Goal: Task Accomplishment & Management: Manage account settings

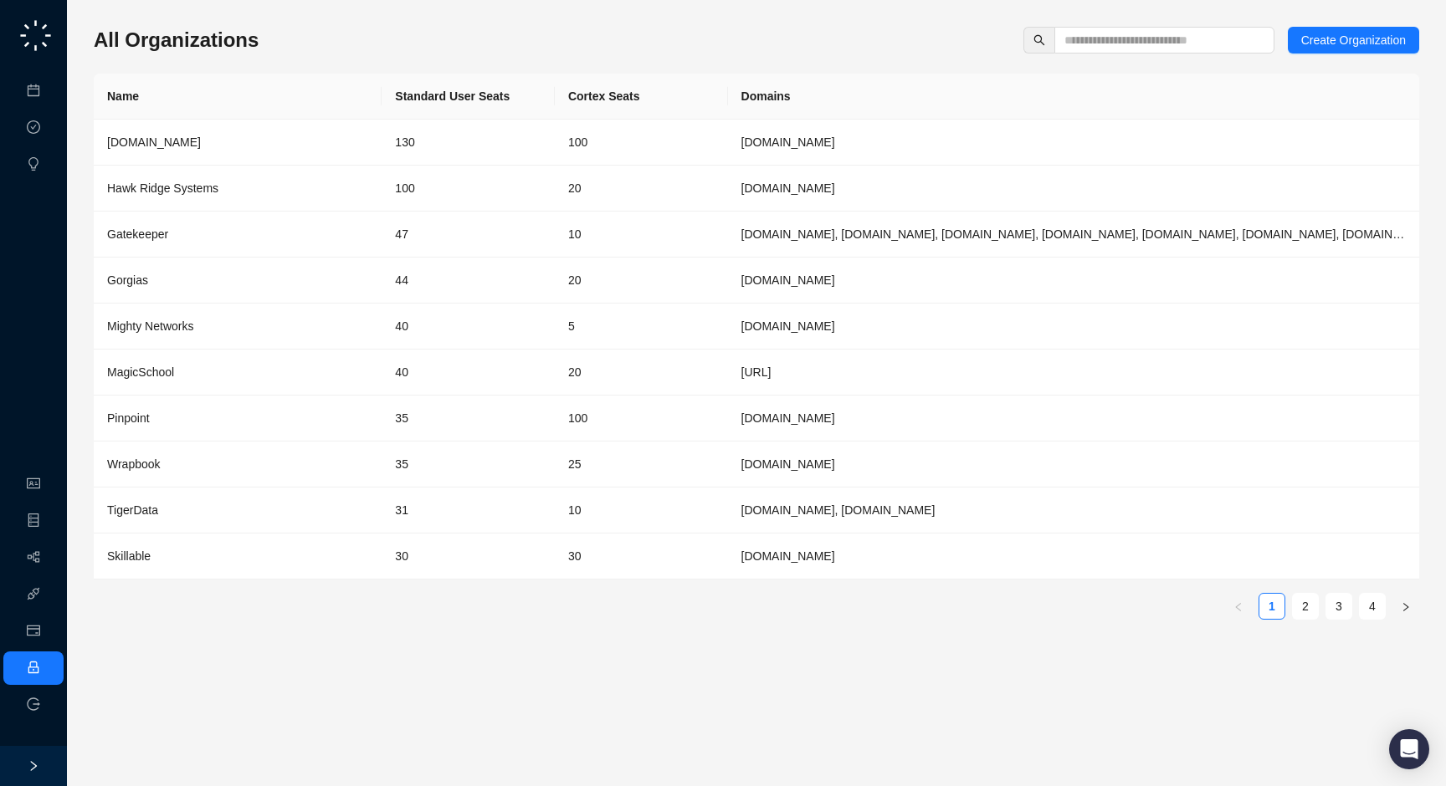
click at [49, 576] on ul "Organization Object Manager Workflows Integrations Usage & Billing Employee Log…" at bounding box center [33, 594] width 67 height 261
click at [49, 565] on link "Workflows" at bounding box center [76, 557] width 54 height 13
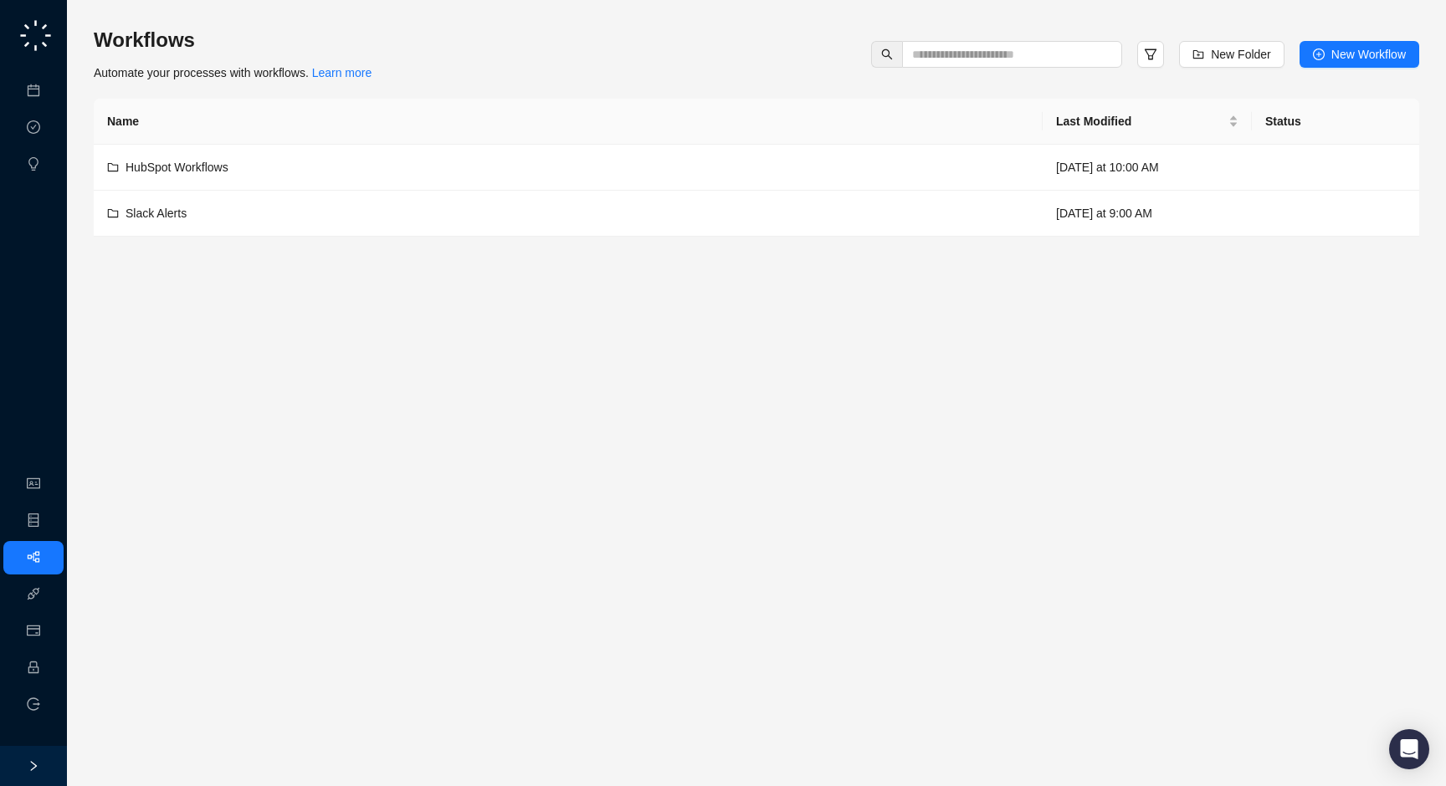
drag, startPoint x: 433, startPoint y: 69, endPoint x: 433, endPoint y: 79, distance: 10.1
click at [433, 79] on div "Workflows Automate your processes with workflows. Learn more New Folder New Wor…" at bounding box center [756, 54] width 1325 height 55
drag, startPoint x: 458, startPoint y: 71, endPoint x: 453, endPoint y: 86, distance: 15.9
click at [453, 86] on div "Workflows Automate your processes with workflows. Learn more New Folder New Wor…" at bounding box center [756, 132] width 1325 height 210
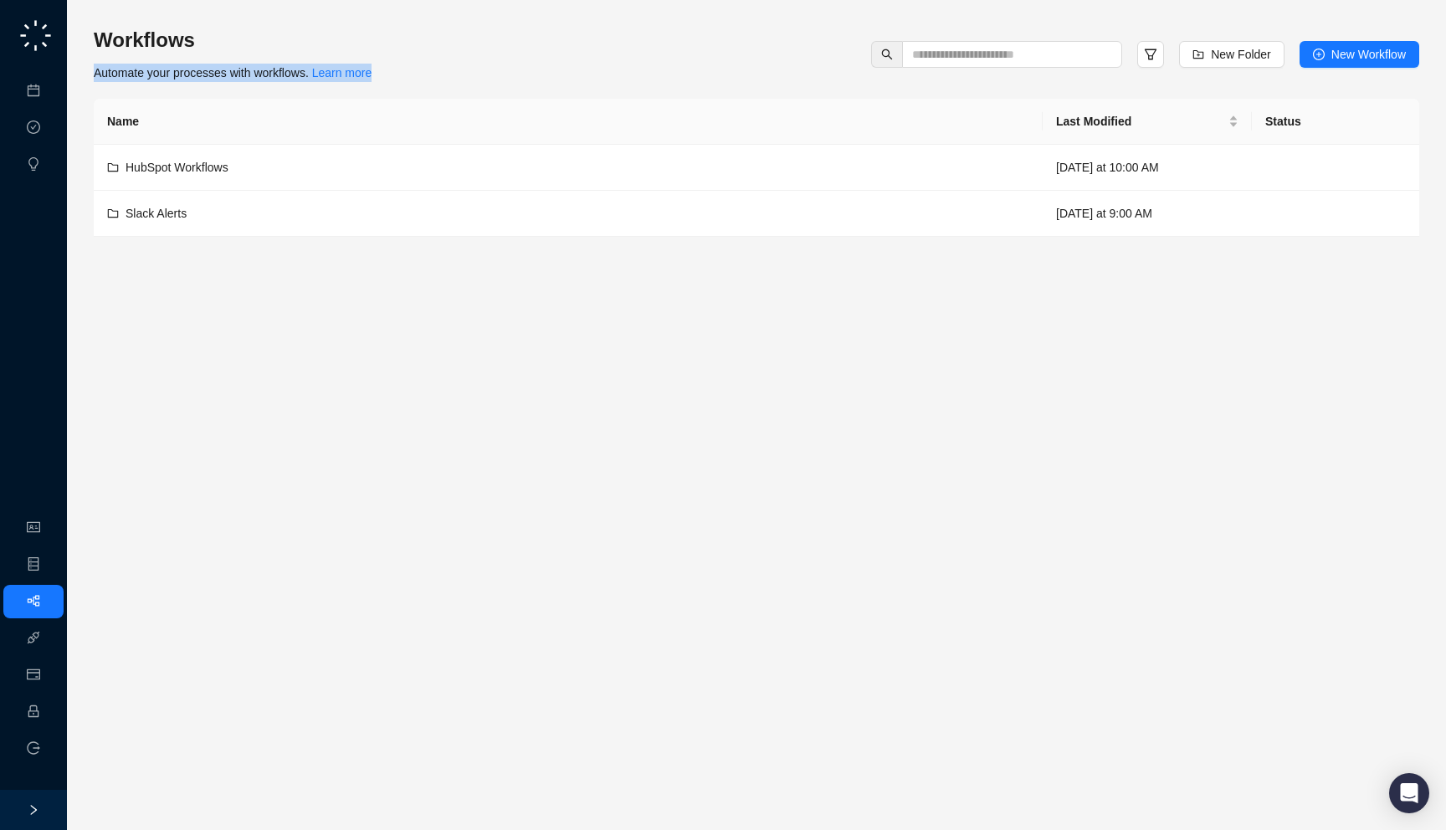
drag, startPoint x: 427, startPoint y: 59, endPoint x: 439, endPoint y: 80, distance: 24.0
click at [439, 80] on div "Workflows Automate your processes with workflows. Learn more New Folder New Wor…" at bounding box center [756, 54] width 1325 height 55
click at [483, 79] on div "Workflows Automate your processes with workflows. Learn more New Folder New Wor…" at bounding box center [756, 54] width 1325 height 55
click at [49, 98] on link "Meetings & Calls" at bounding box center [93, 90] width 88 height 13
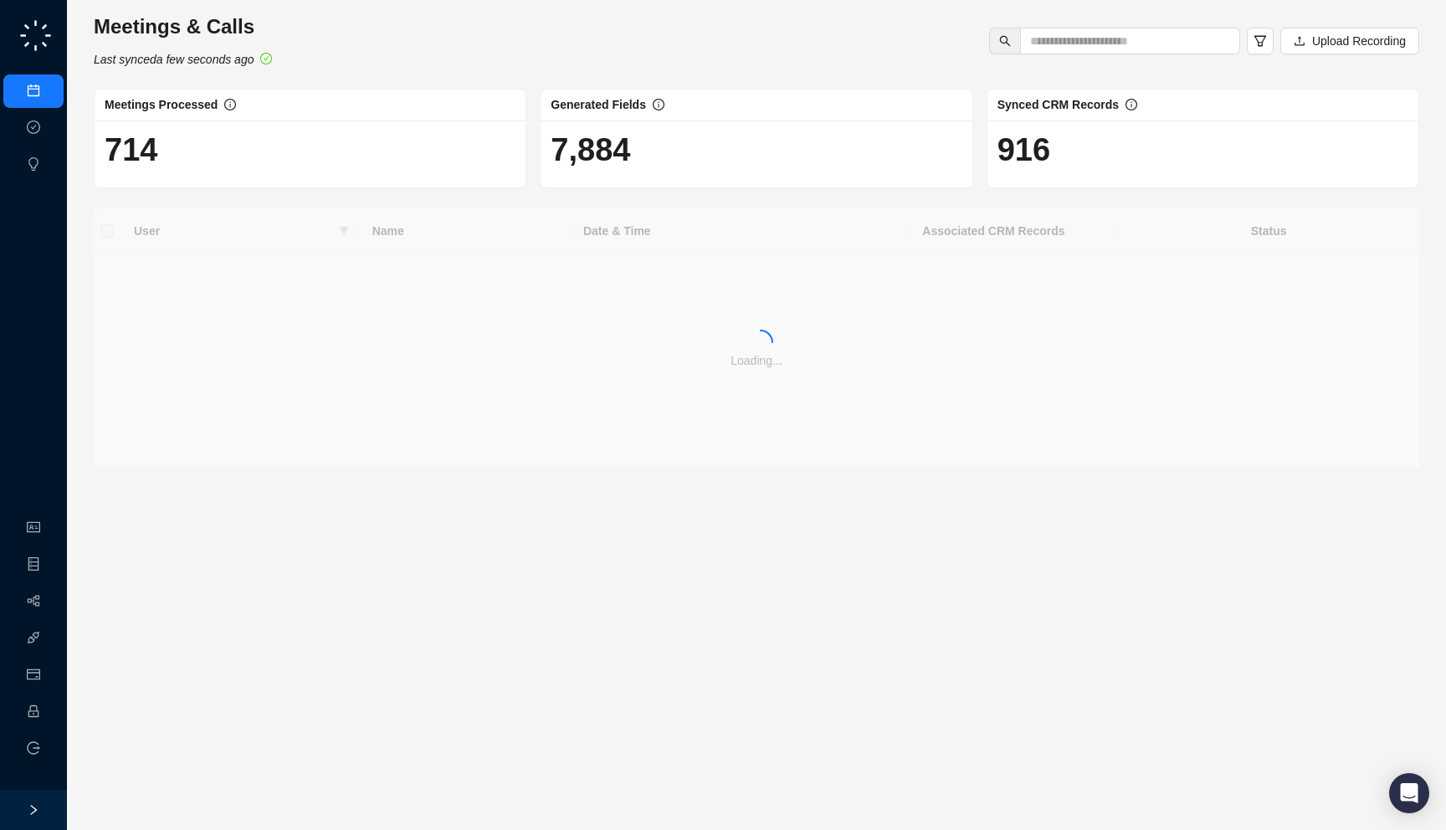
click at [335, 69] on div "Meetings & Calls Last synced a few seconds ago Upload Recording Meetings Proces…" at bounding box center [756, 240] width 1325 height 454
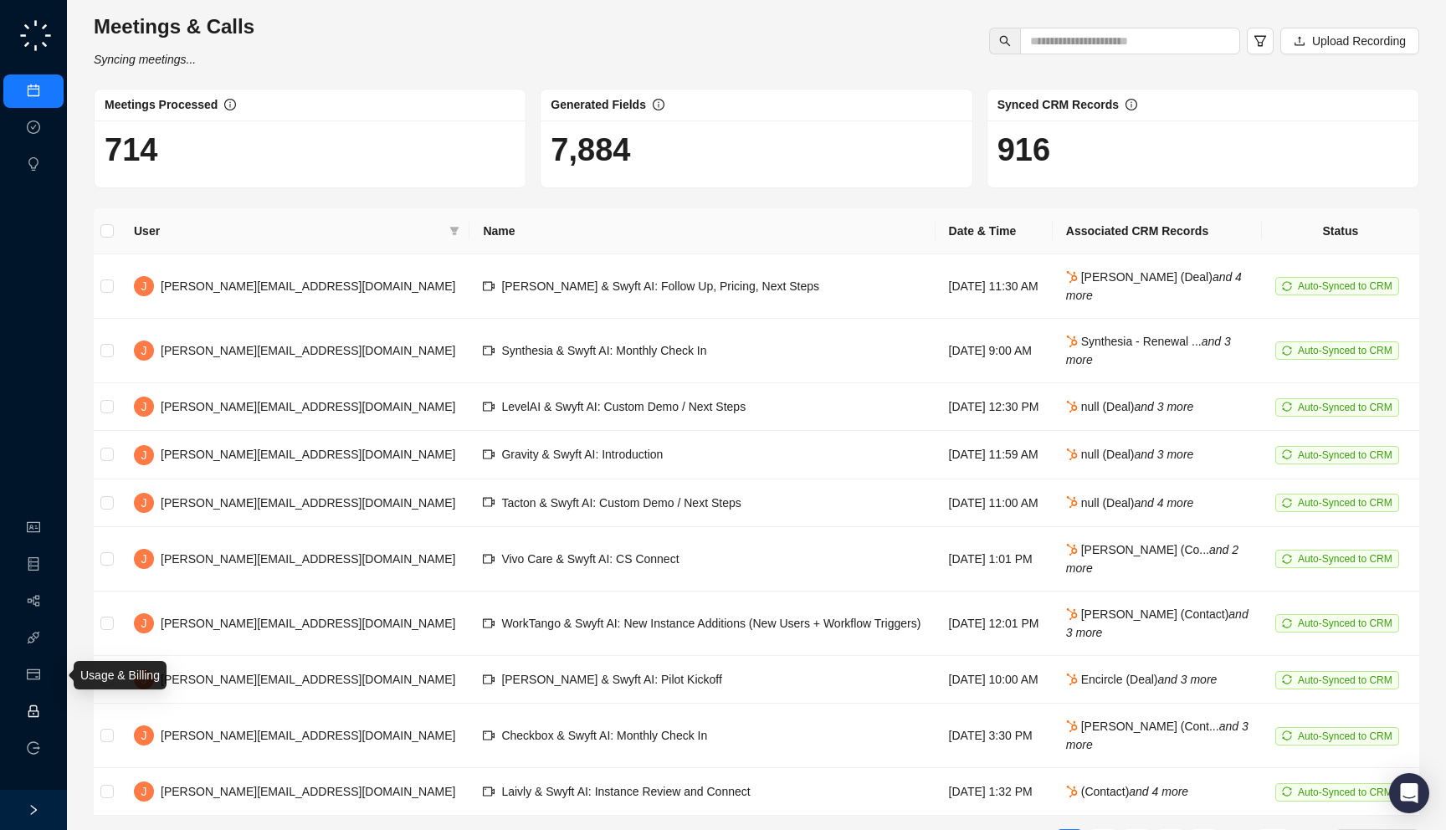
click at [49, 718] on link "Employee" at bounding box center [75, 711] width 52 height 13
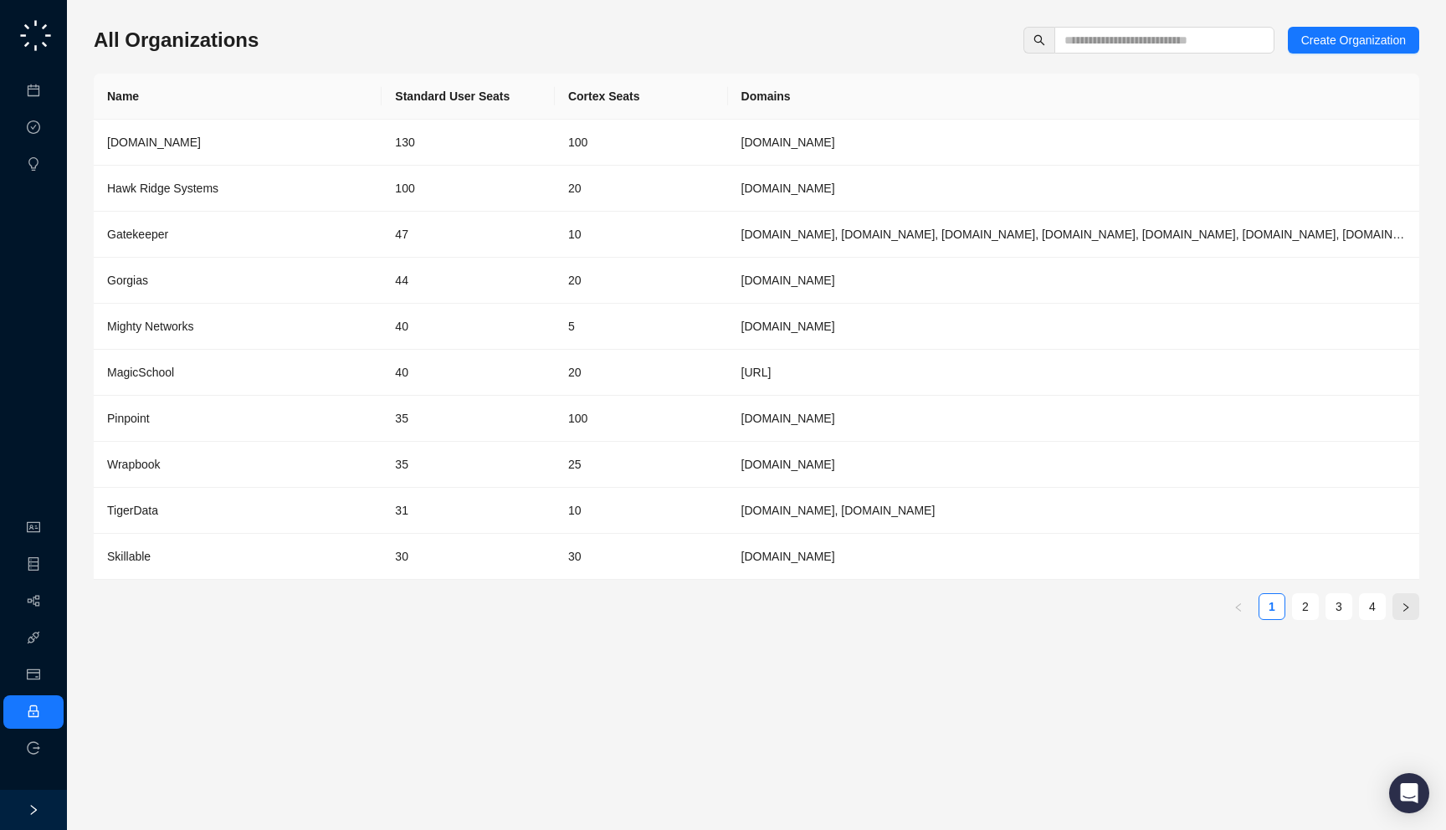
click at [1403, 608] on icon "right" at bounding box center [1405, 607] width 10 height 10
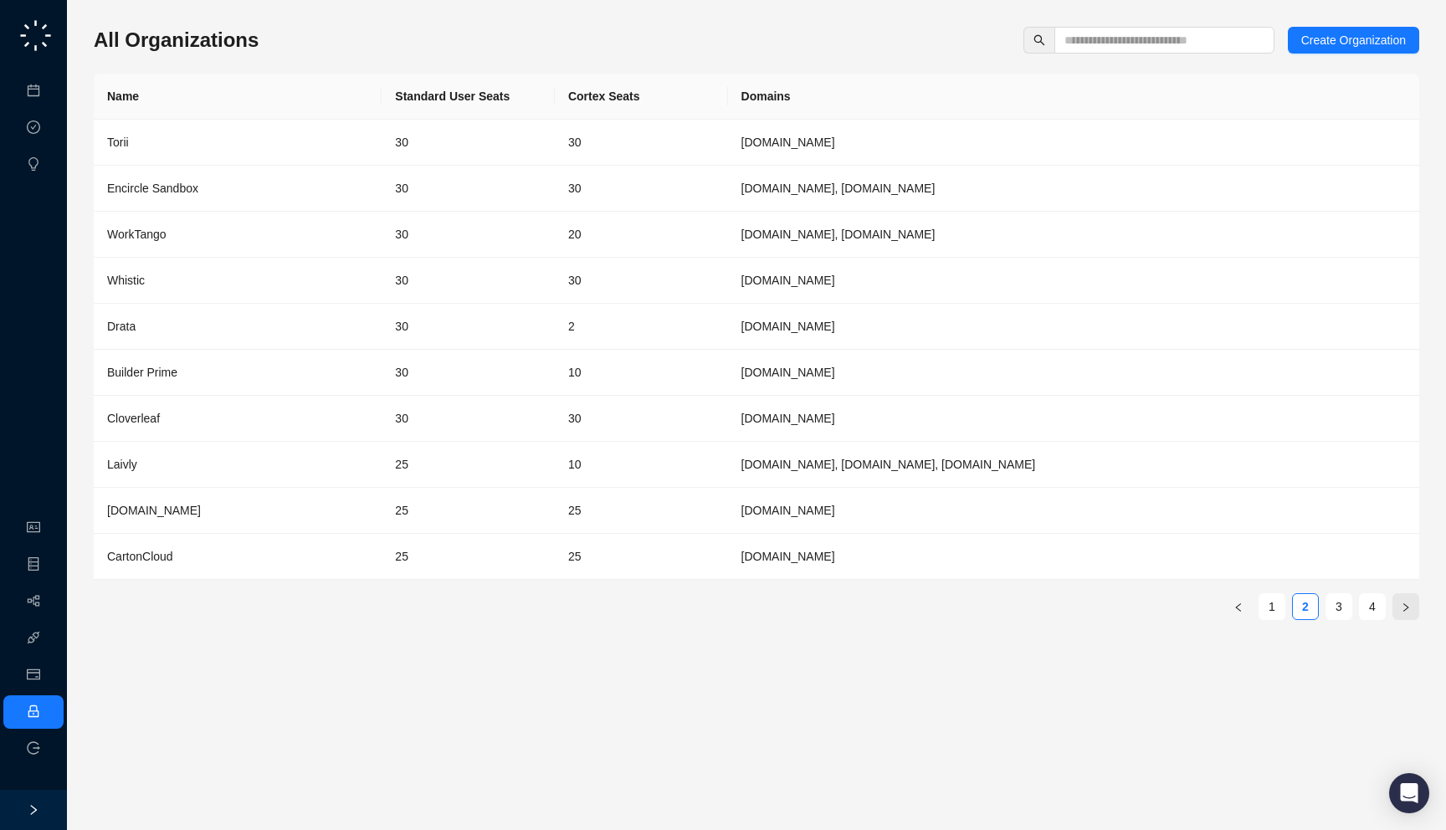
click at [1410, 610] on icon "right" at bounding box center [1405, 607] width 10 height 10
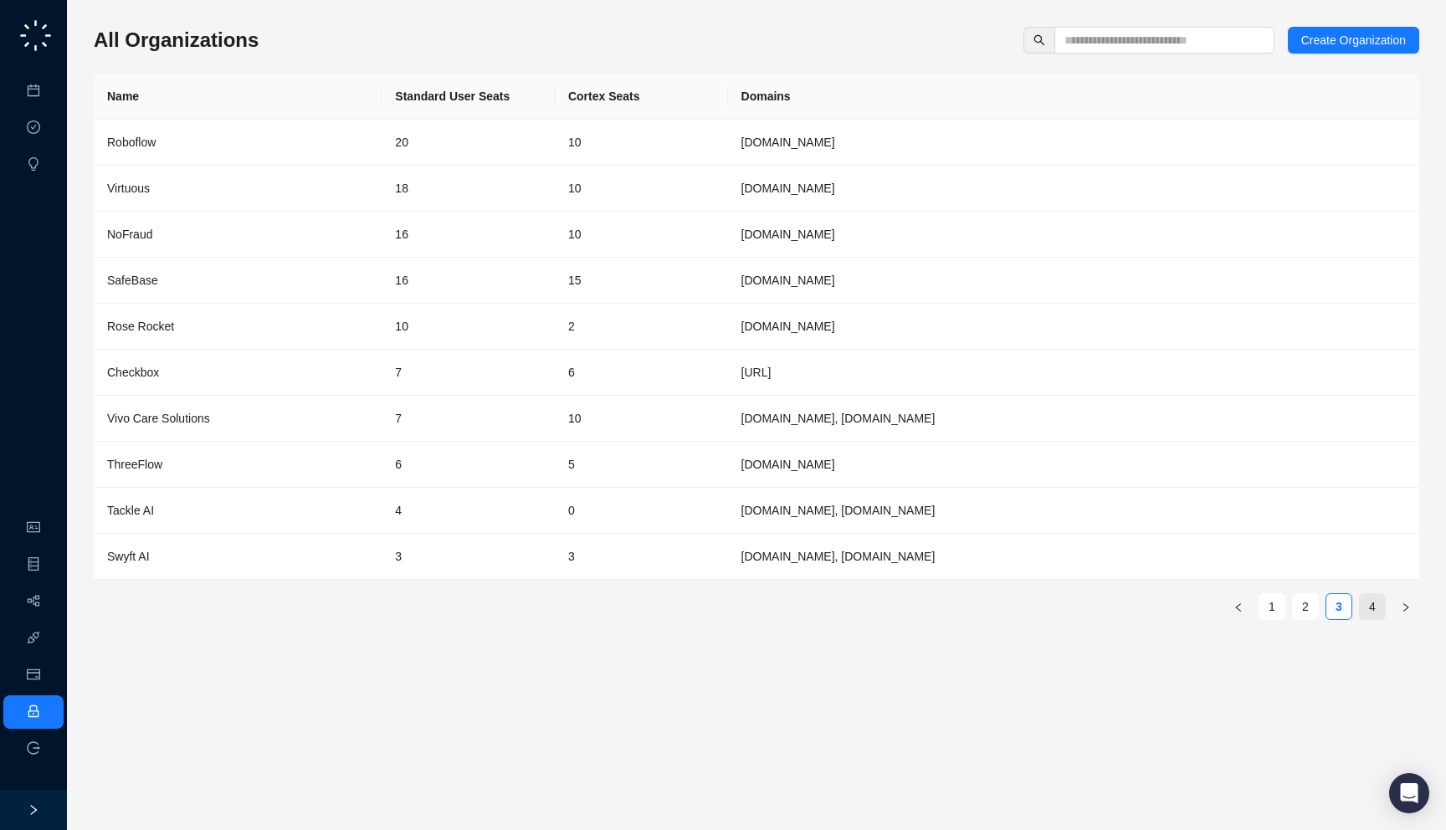
click at [1379, 612] on link "4" at bounding box center [1371, 606] width 25 height 25
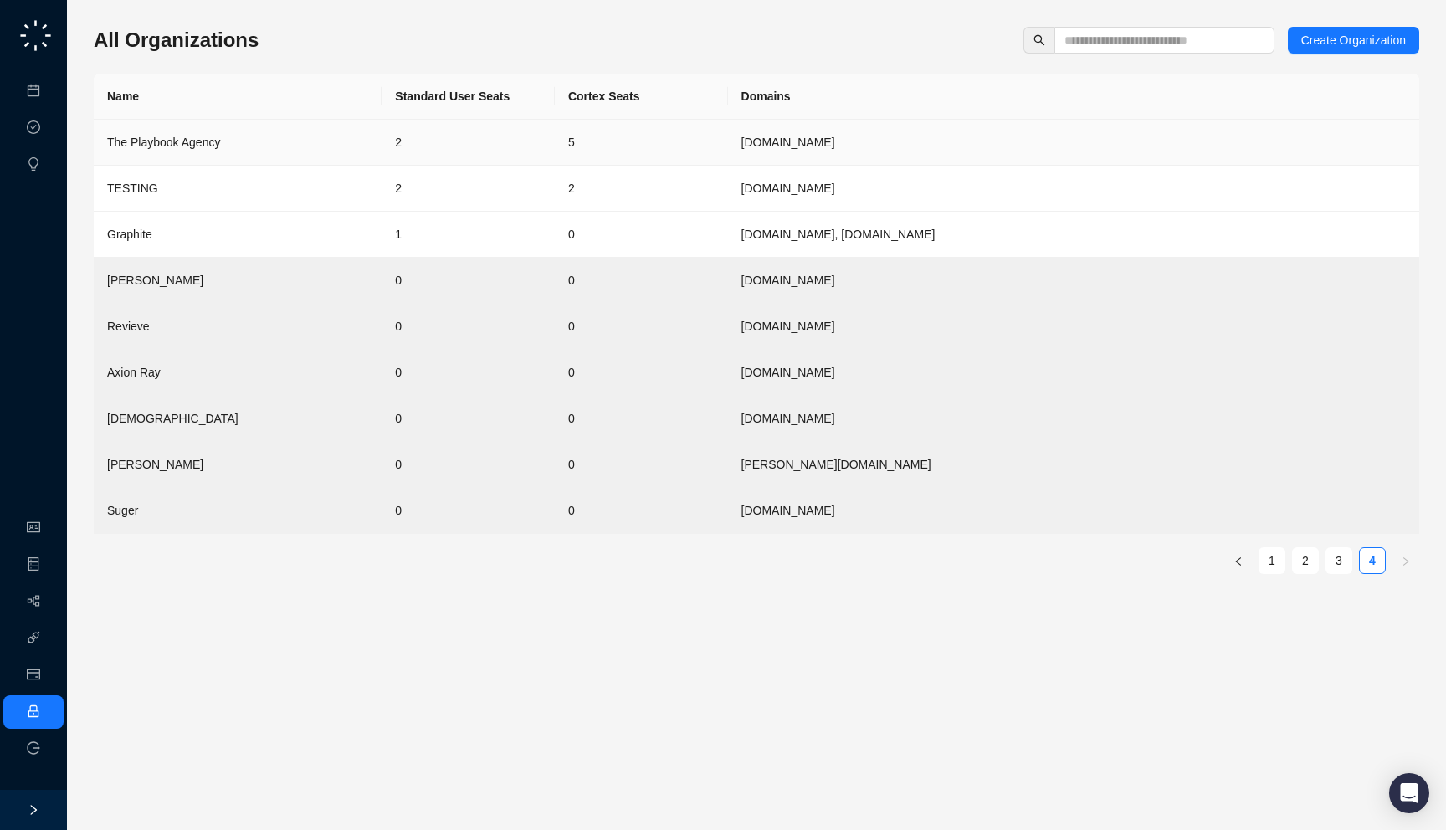
click at [709, 151] on td "5" at bounding box center [641, 143] width 173 height 46
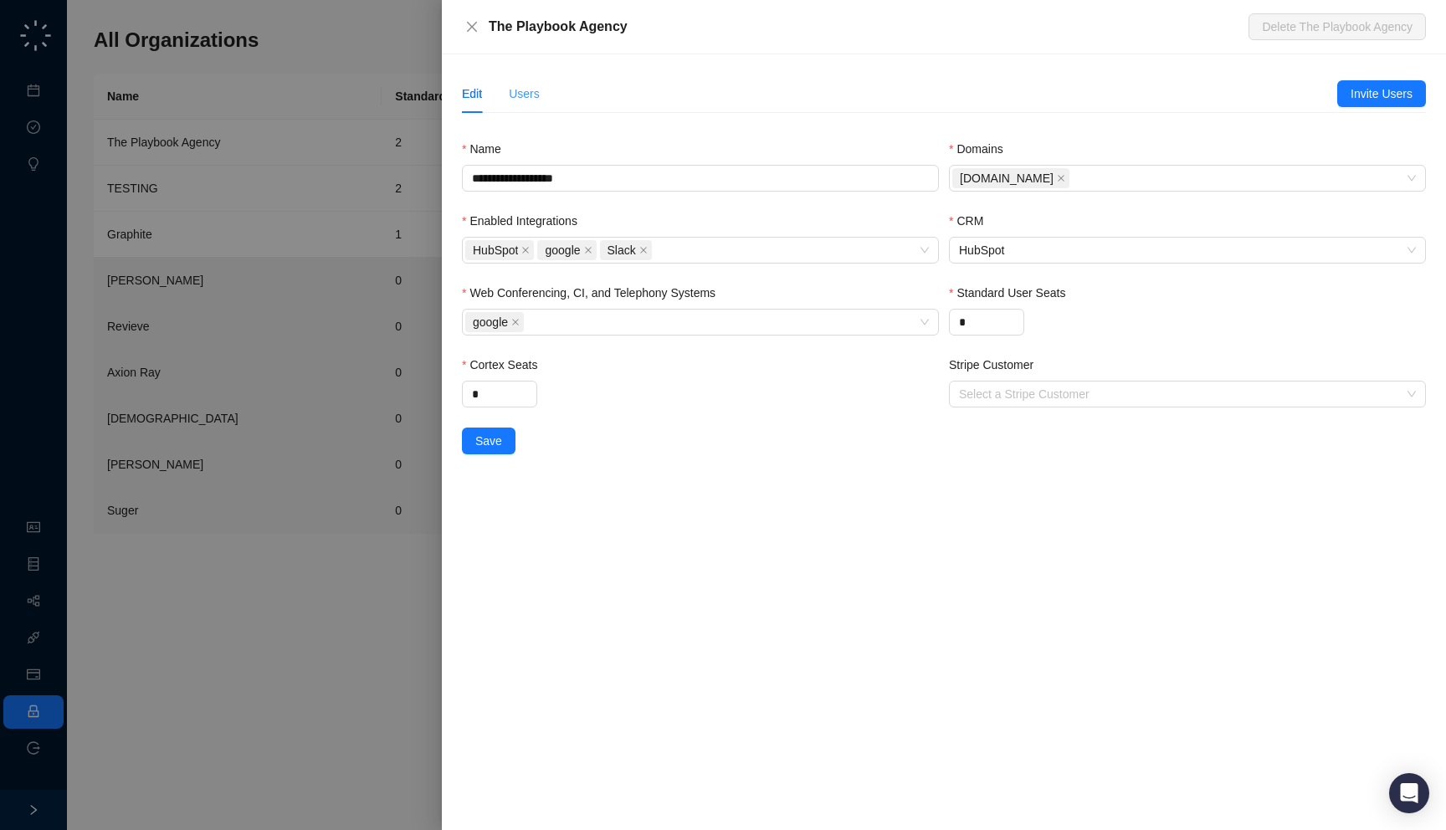
click at [509, 104] on div "Users" at bounding box center [524, 93] width 31 height 38
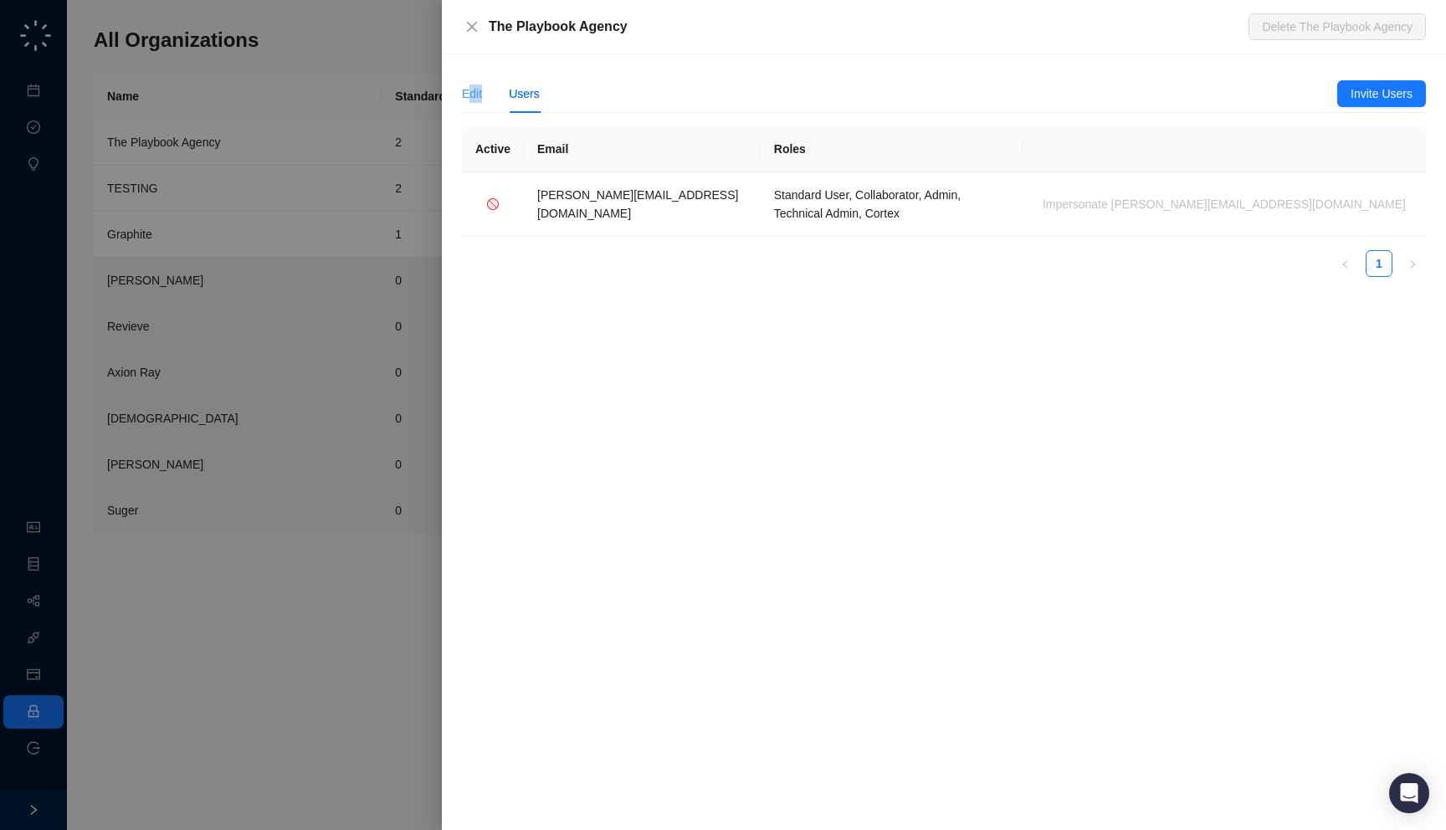
click at [471, 102] on div "Edit" at bounding box center [472, 93] width 20 height 38
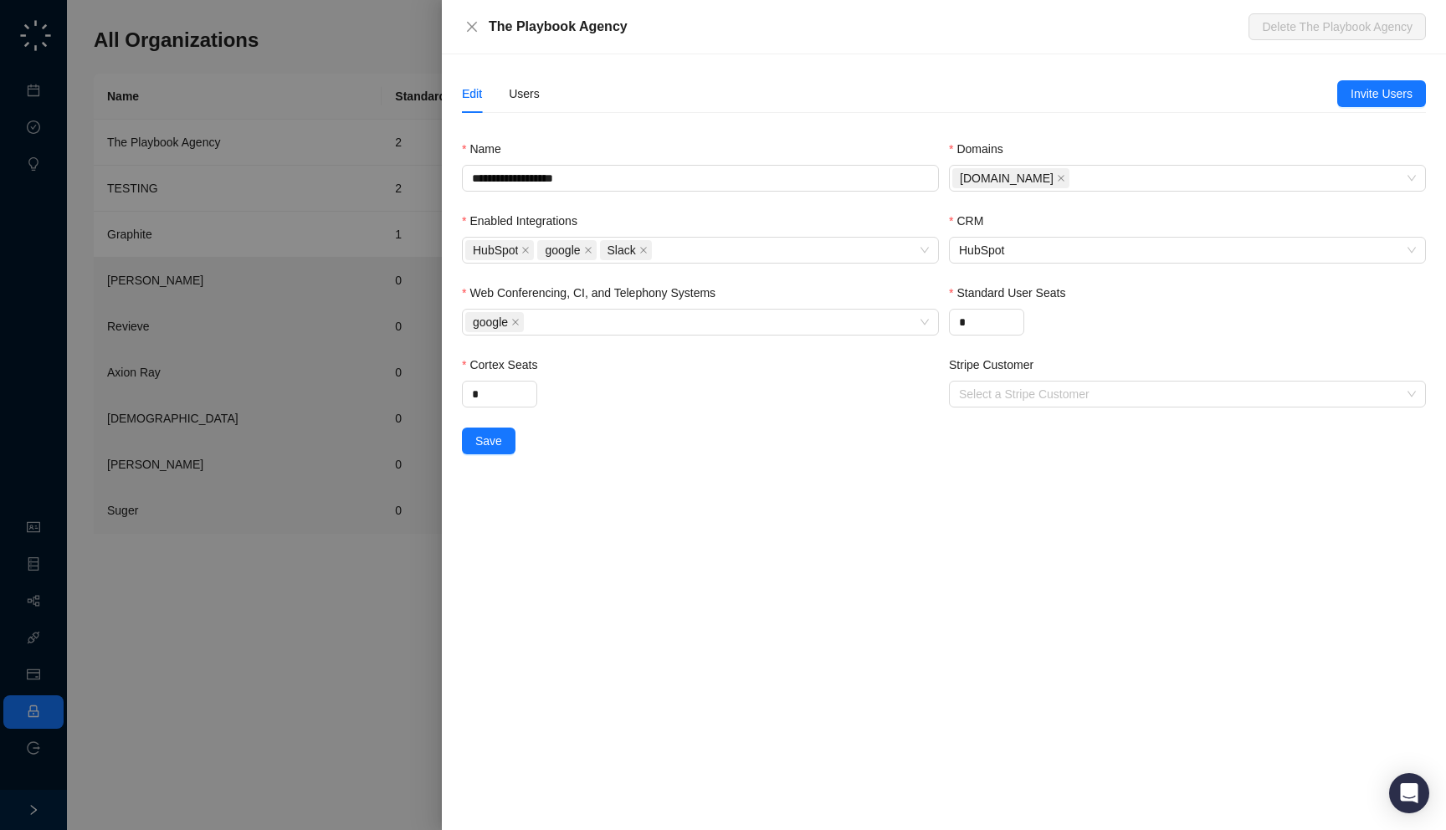
click at [374, 240] on div at bounding box center [723, 415] width 1446 height 830
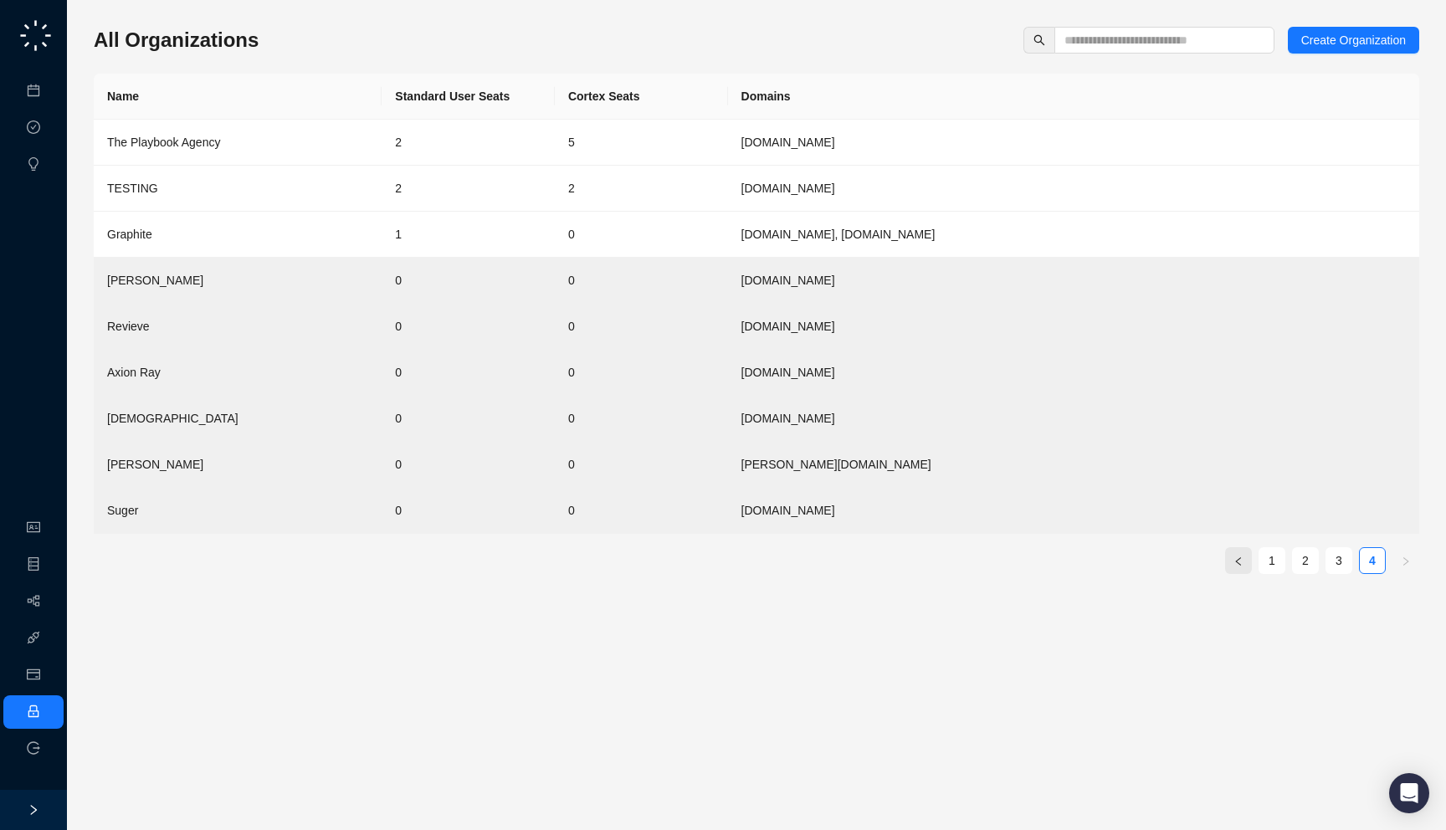
click at [1236, 571] on button "button" at bounding box center [1238, 560] width 27 height 27
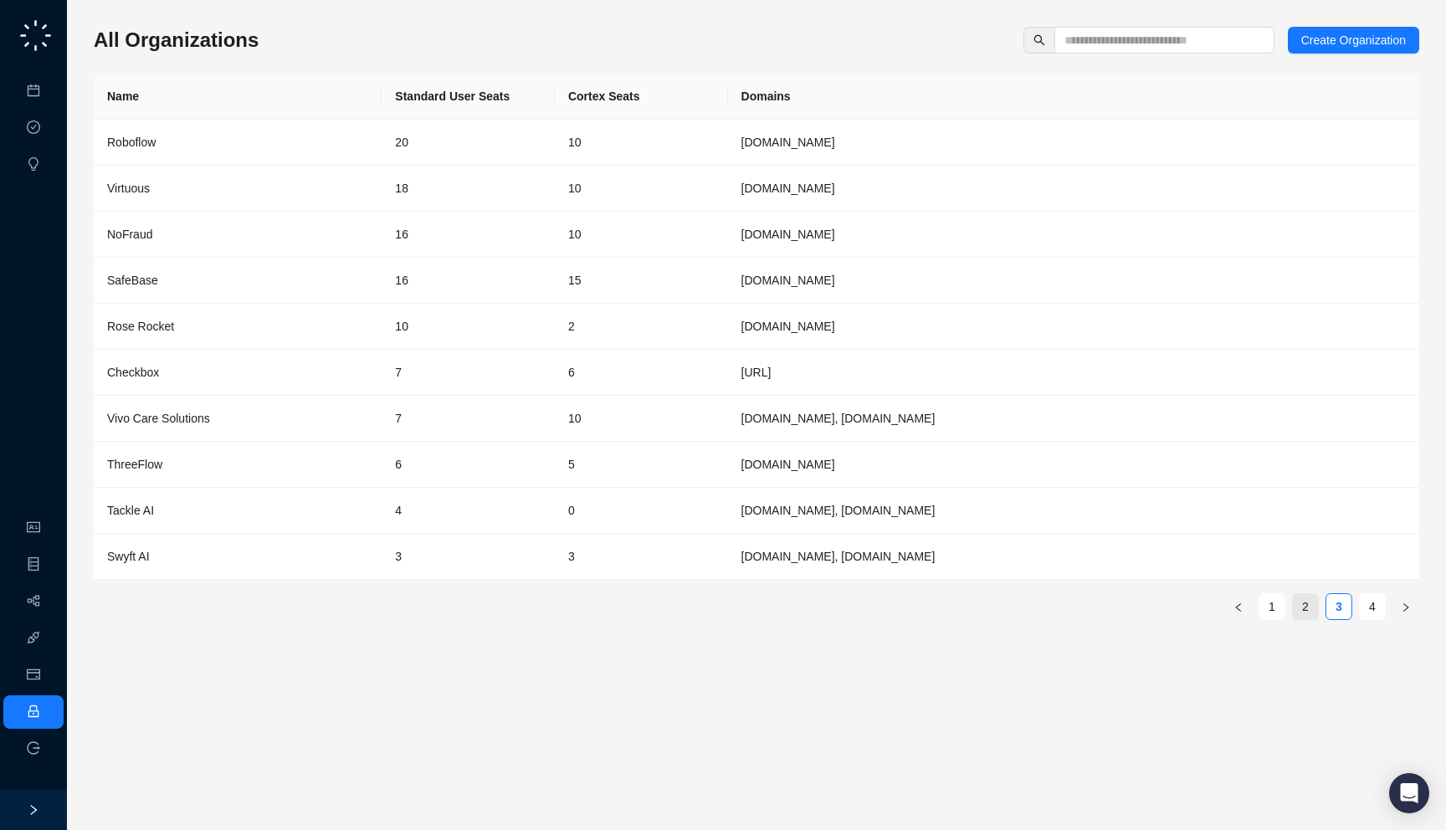
click at [1300, 608] on link "2" at bounding box center [1305, 606] width 25 height 25
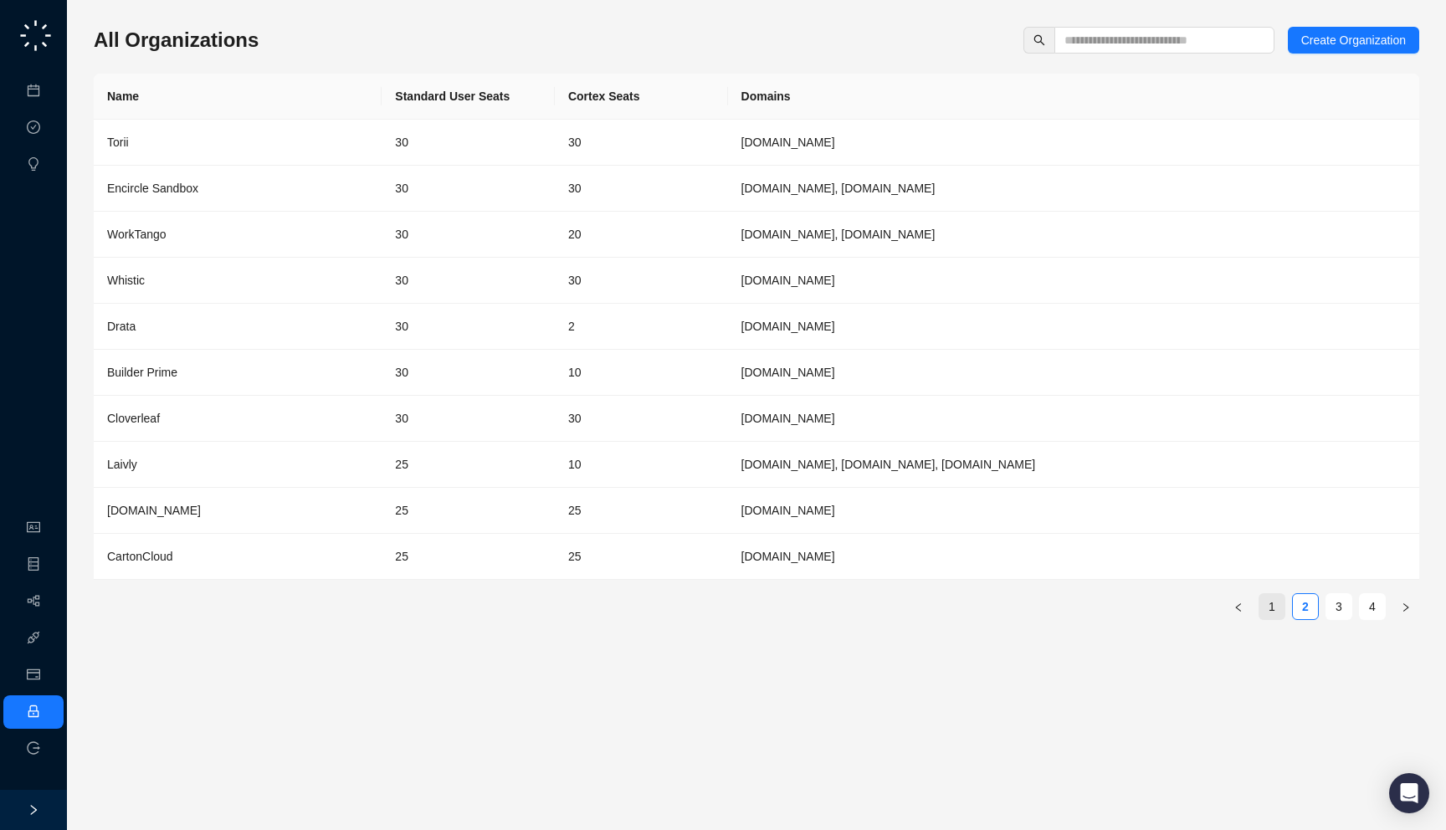
click at [1263, 614] on link "1" at bounding box center [1271, 606] width 25 height 25
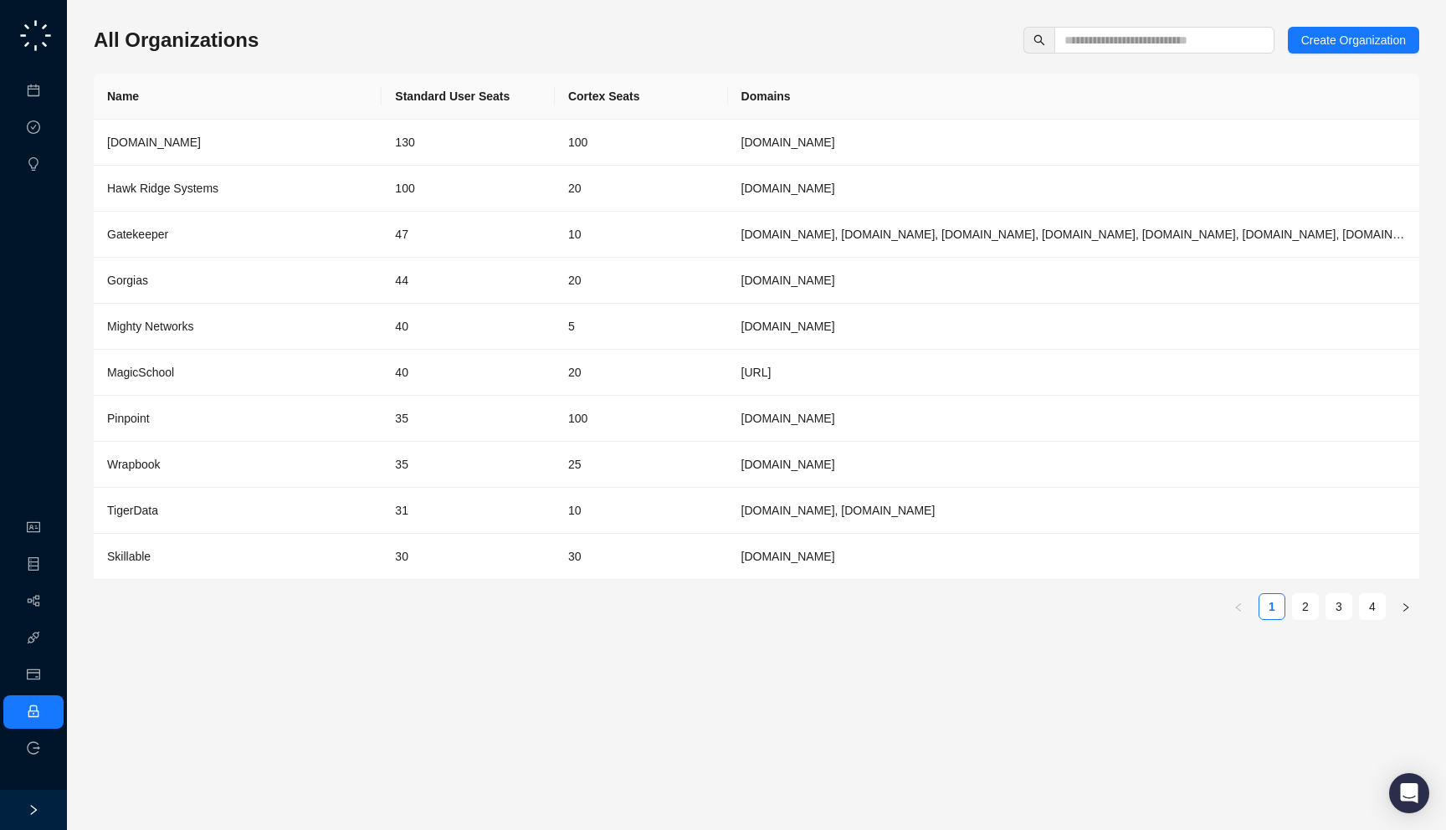
click at [1320, 607] on ul "1 2 3 4" at bounding box center [756, 606] width 1325 height 27
click at [1313, 607] on link "2" at bounding box center [1305, 606] width 25 height 25
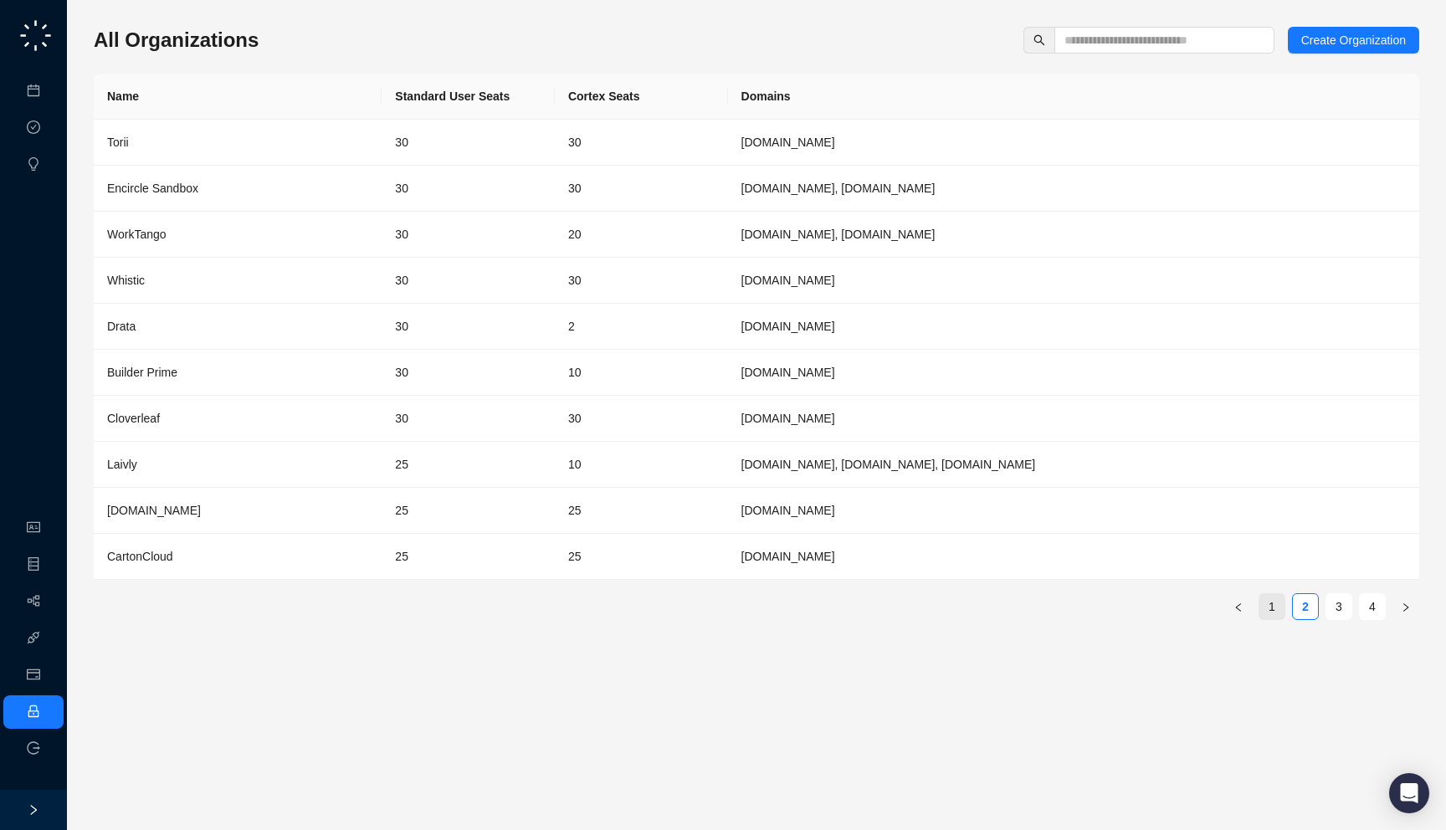
click at [1278, 607] on link "1" at bounding box center [1271, 606] width 25 height 25
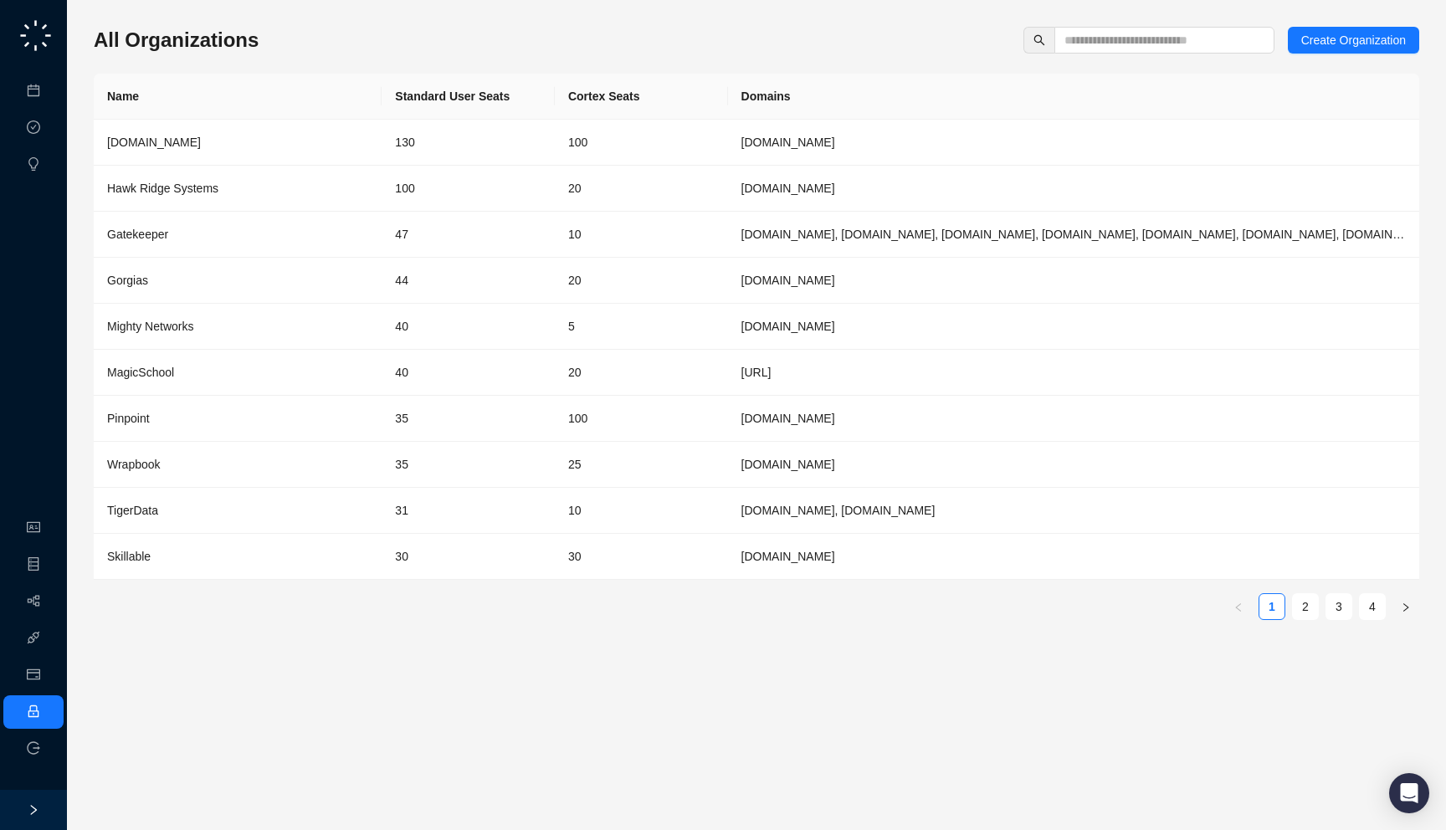
drag, startPoint x: 290, startPoint y: 48, endPoint x: 289, endPoint y: 35, distance: 12.7
click at [289, 35] on div "All Organizations Create Organization" at bounding box center [756, 40] width 1325 height 27
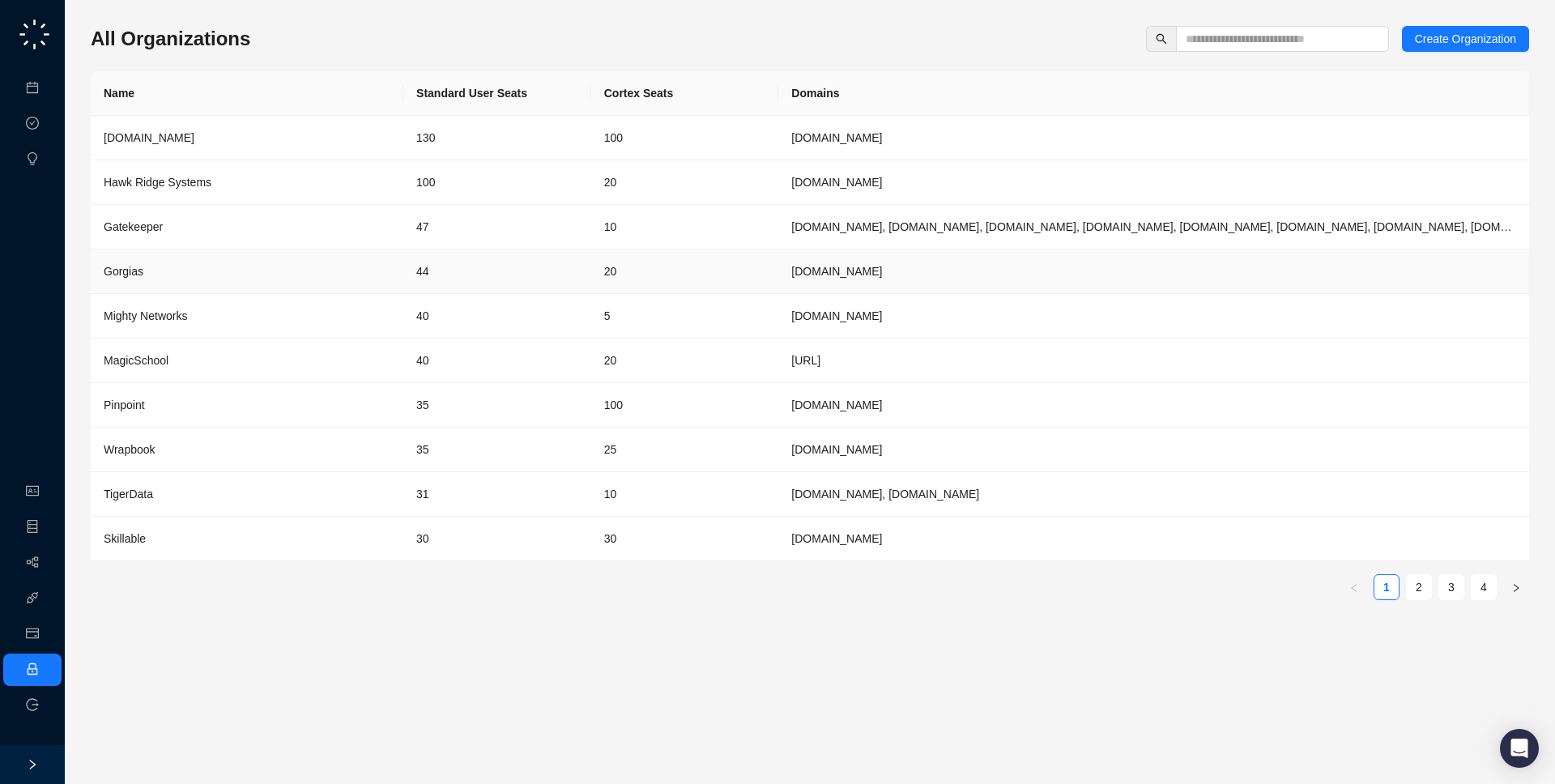
click at [223, 280] on td "Gorgias" at bounding box center [247, 272] width 313 height 45
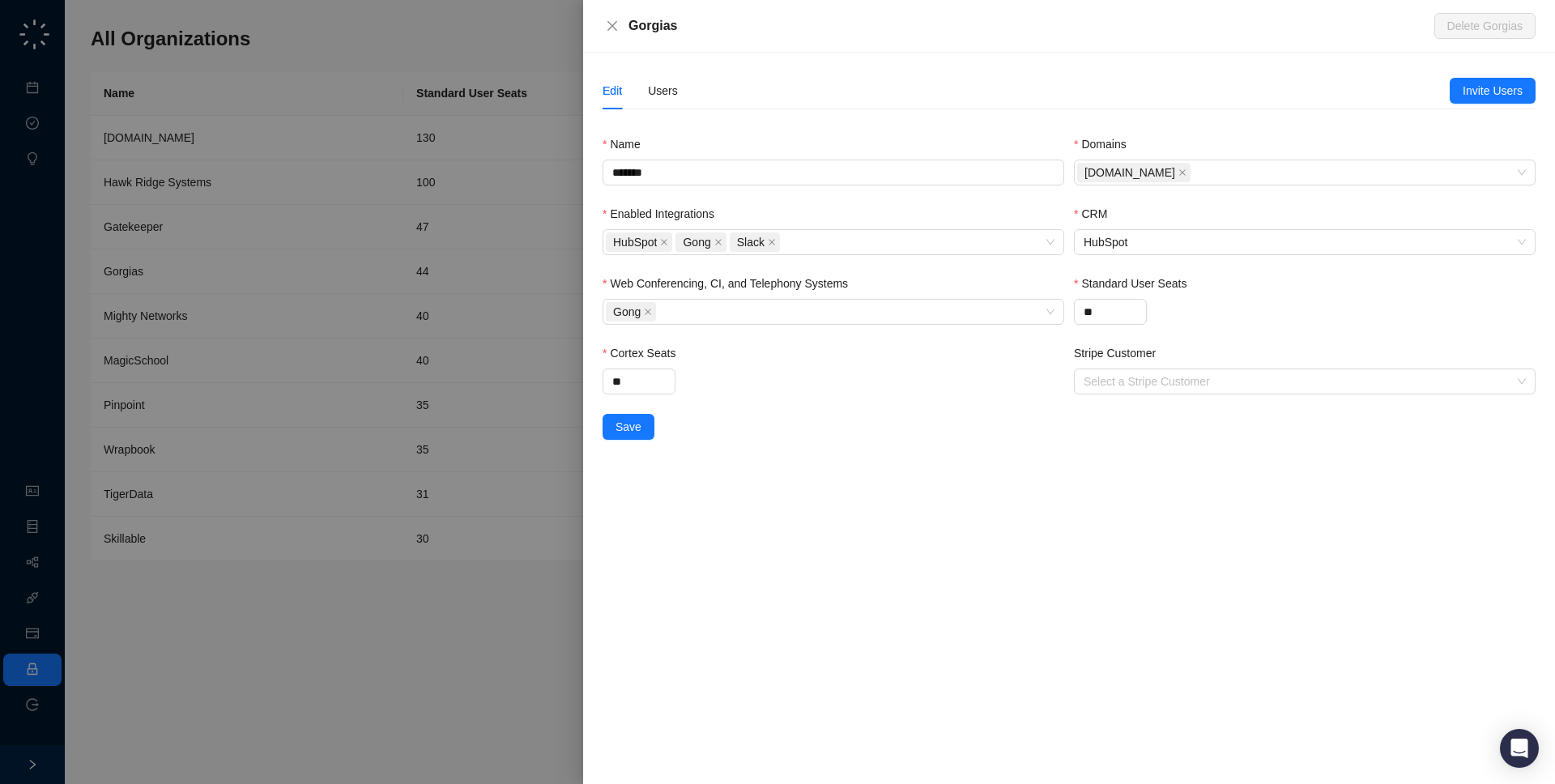
click at [679, 94] on div "Edit Users" at bounding box center [1025, 90] width 847 height 37
click at [671, 94] on div "Users" at bounding box center [662, 90] width 30 height 17
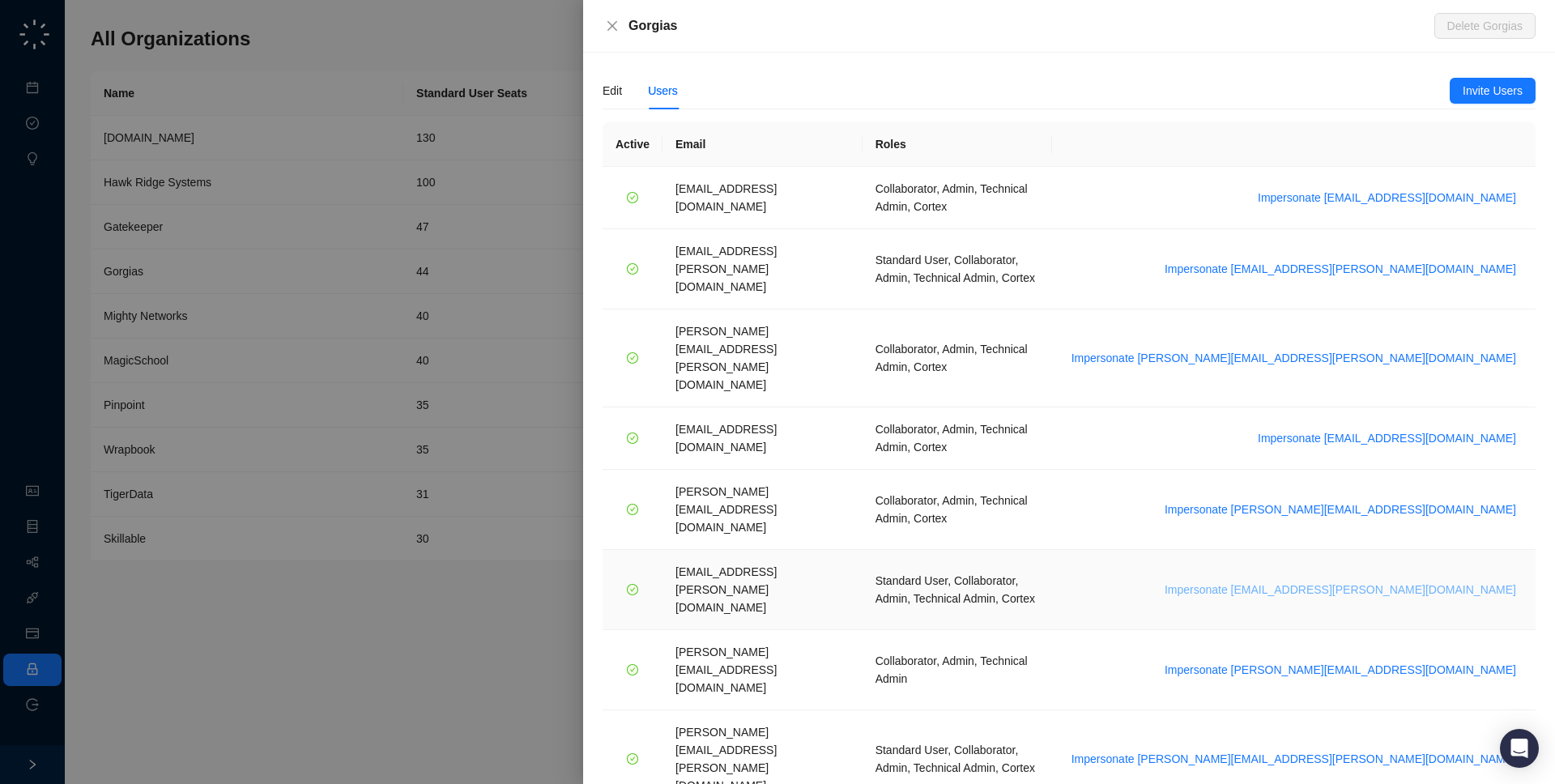
click at [1380, 581] on span "Impersonate janadhi.kuruppu@gorgias.com" at bounding box center [1340, 589] width 351 height 17
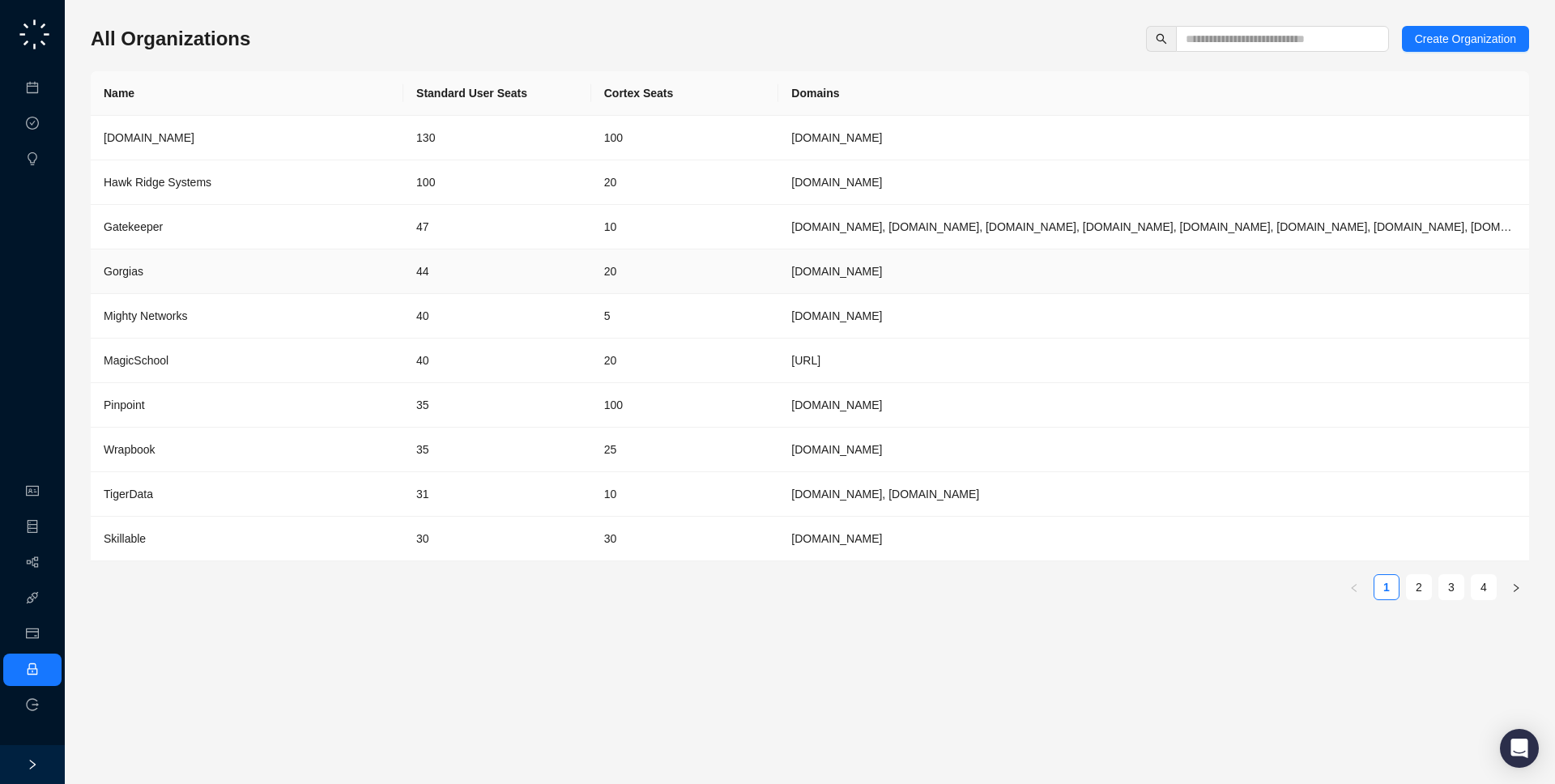
click at [496, 271] on td "44" at bounding box center [498, 272] width 188 height 45
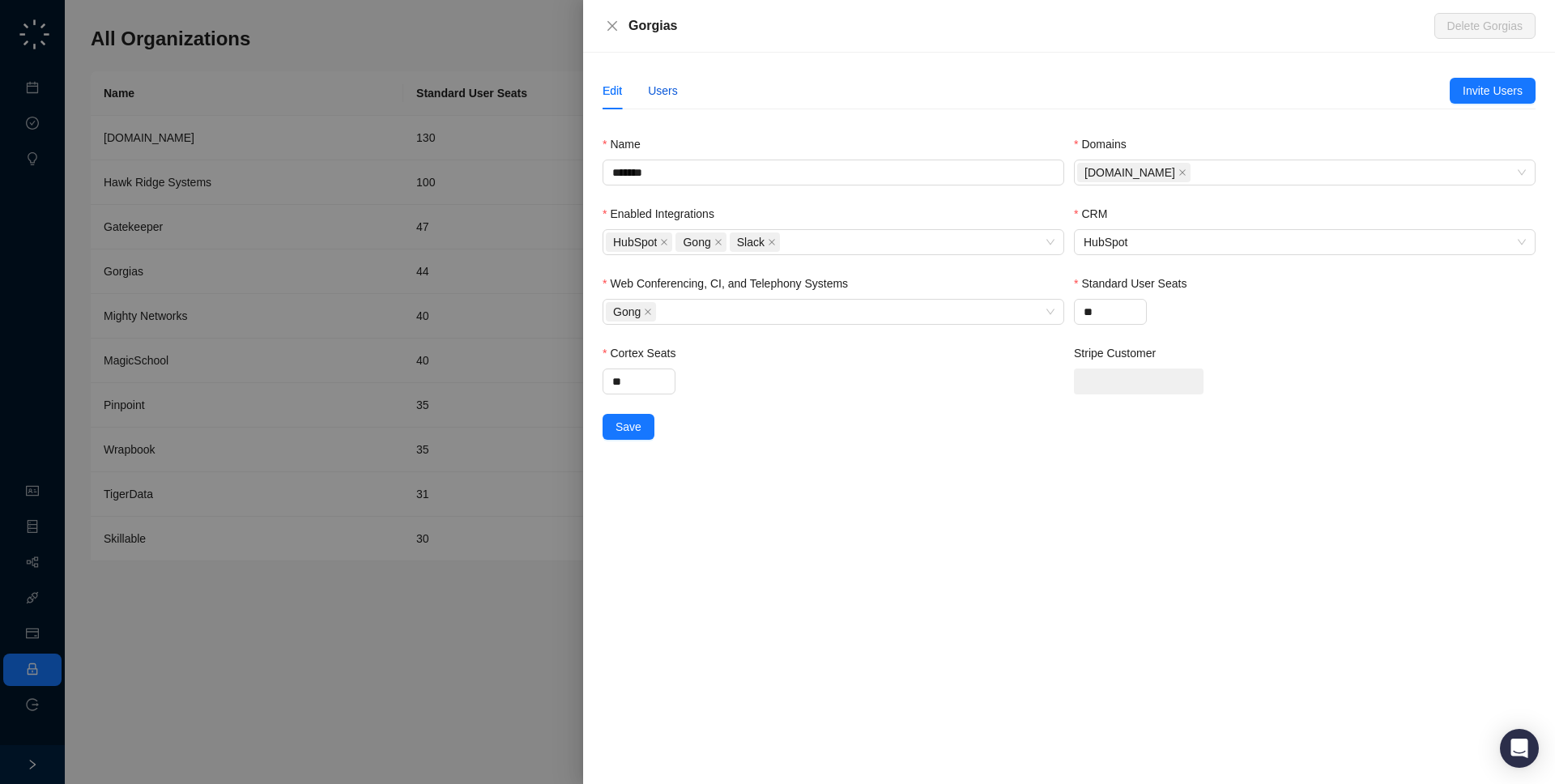
click at [656, 88] on div "Users" at bounding box center [662, 90] width 30 height 17
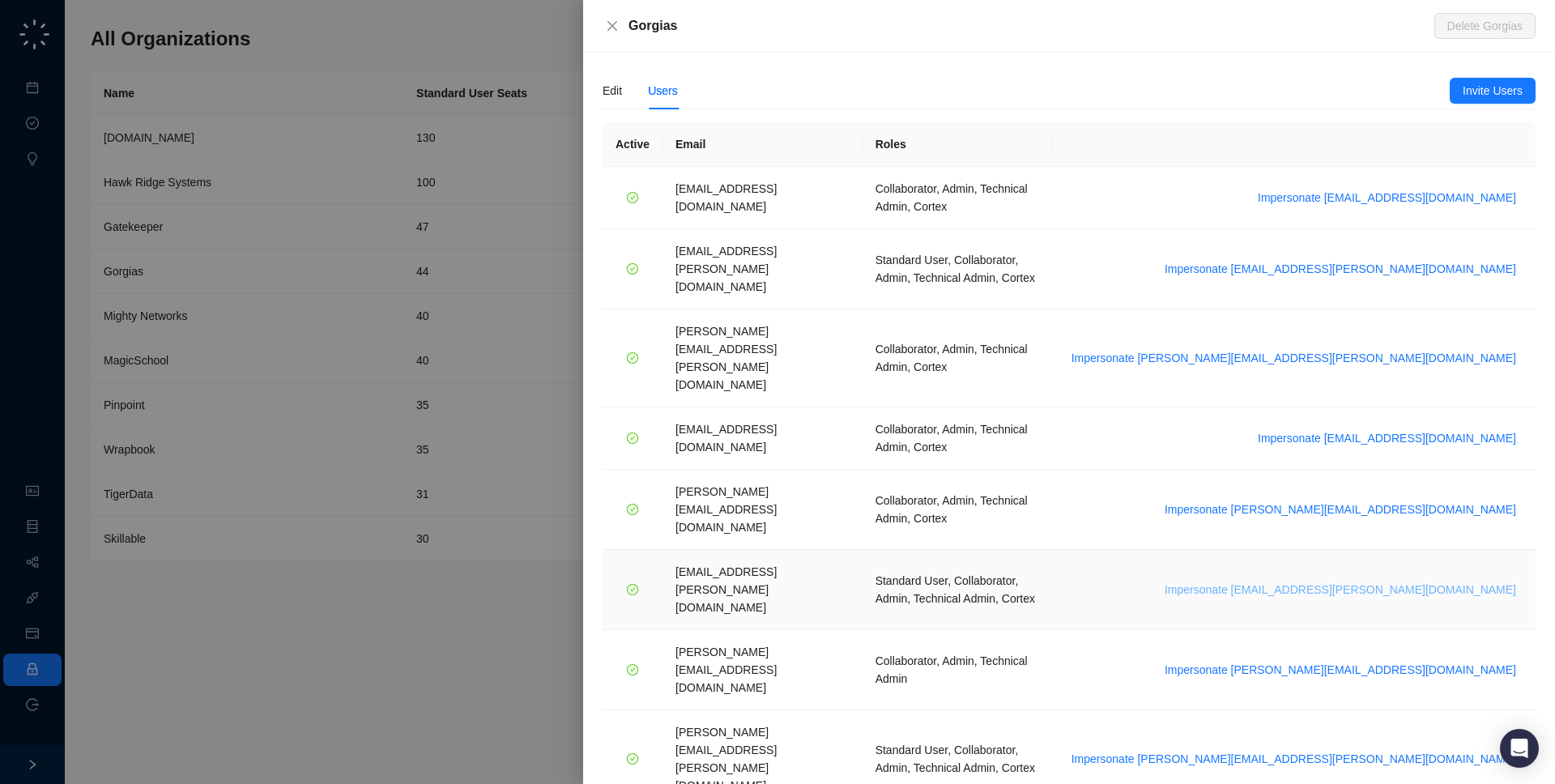
click at [1351, 581] on span "Impersonate janadhi.kuruppu@gorgias.com" at bounding box center [1340, 589] width 351 height 17
